Goal: Complete application form

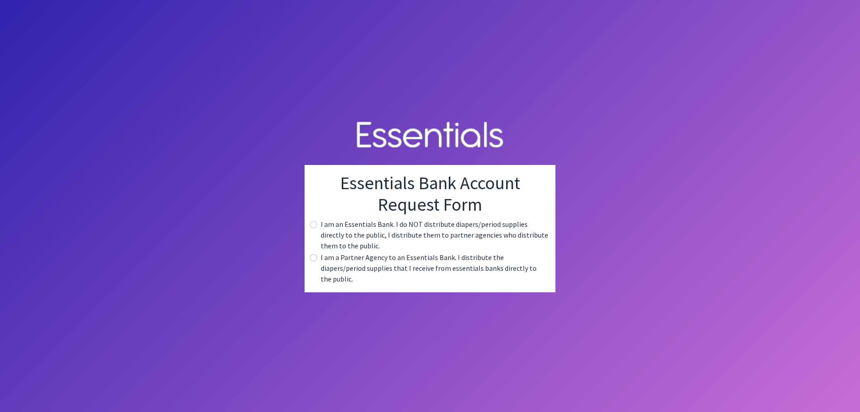
click at [351, 268] on label "I am a Partner Agency to an Essentials Bank. I distribute the diapers/period su…" at bounding box center [435, 268] width 228 height 32
click at [313, 261] on input "radio" at bounding box center [313, 257] width 7 height 7
radio input "true"
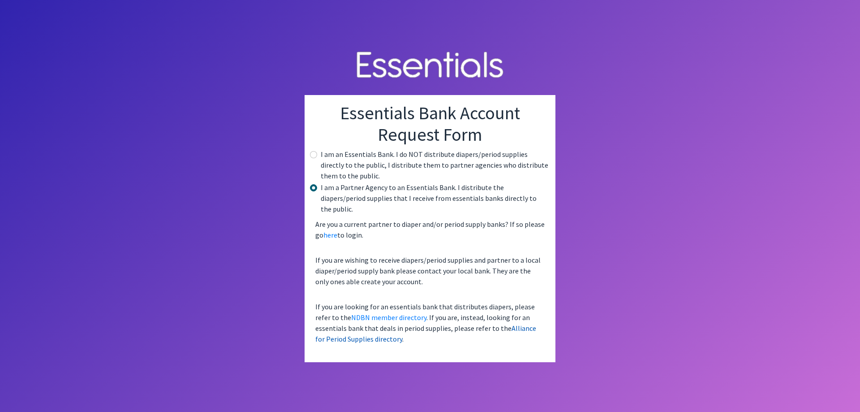
click at [487, 323] on link "Alliance for Period Supplies directory" at bounding box center [425, 333] width 221 height 20
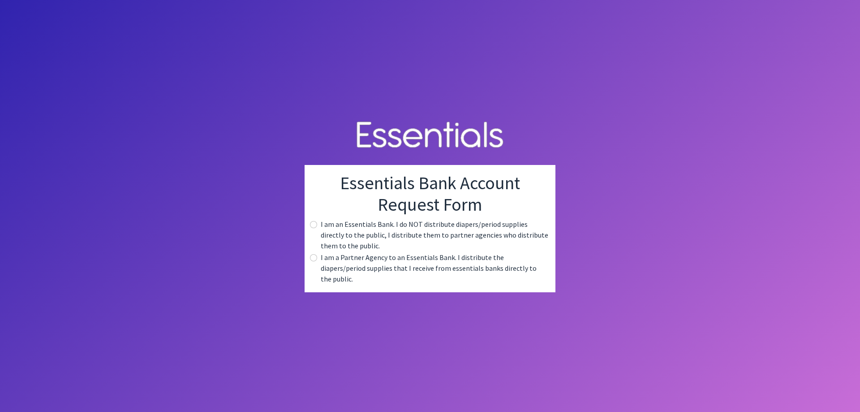
click at [348, 267] on label "I am a Partner Agency to an Essentials Bank. I distribute the diapers/period su…" at bounding box center [435, 268] width 228 height 32
click at [316, 261] on input "radio" at bounding box center [313, 257] width 7 height 7
radio input "true"
